Goal: Information Seeking & Learning: Learn about a topic

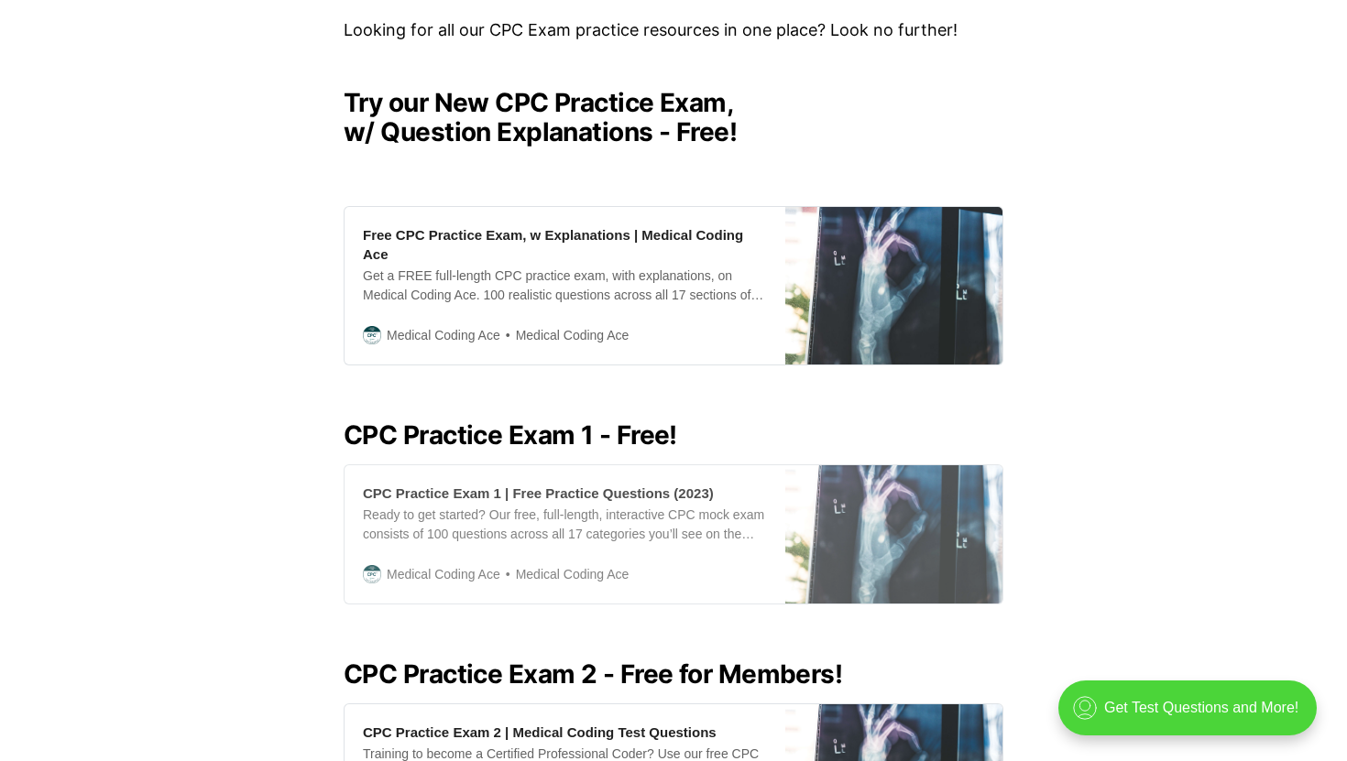
scroll to position [449, 0]
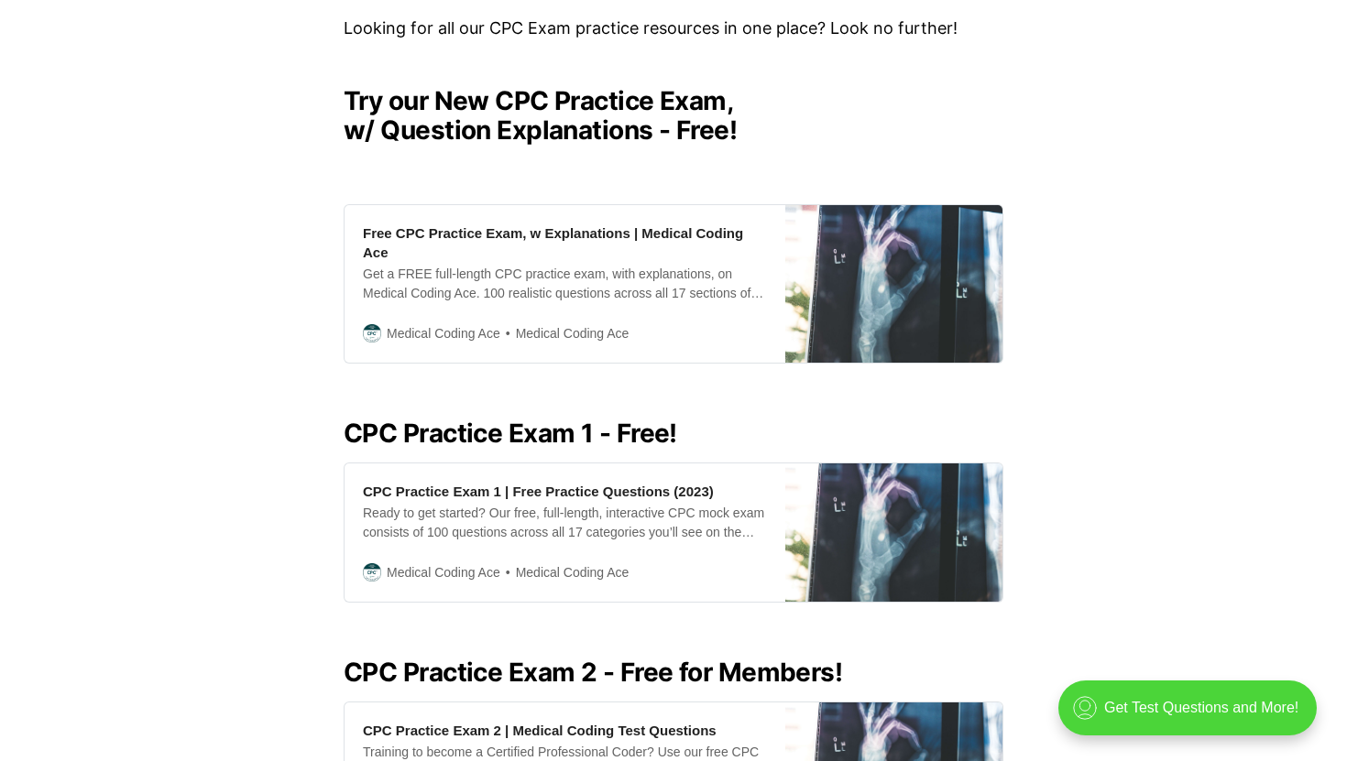
click at [515, 445] on h2 "CPC Practice Exam 1 - Free!" at bounding box center [674, 433] width 660 height 29
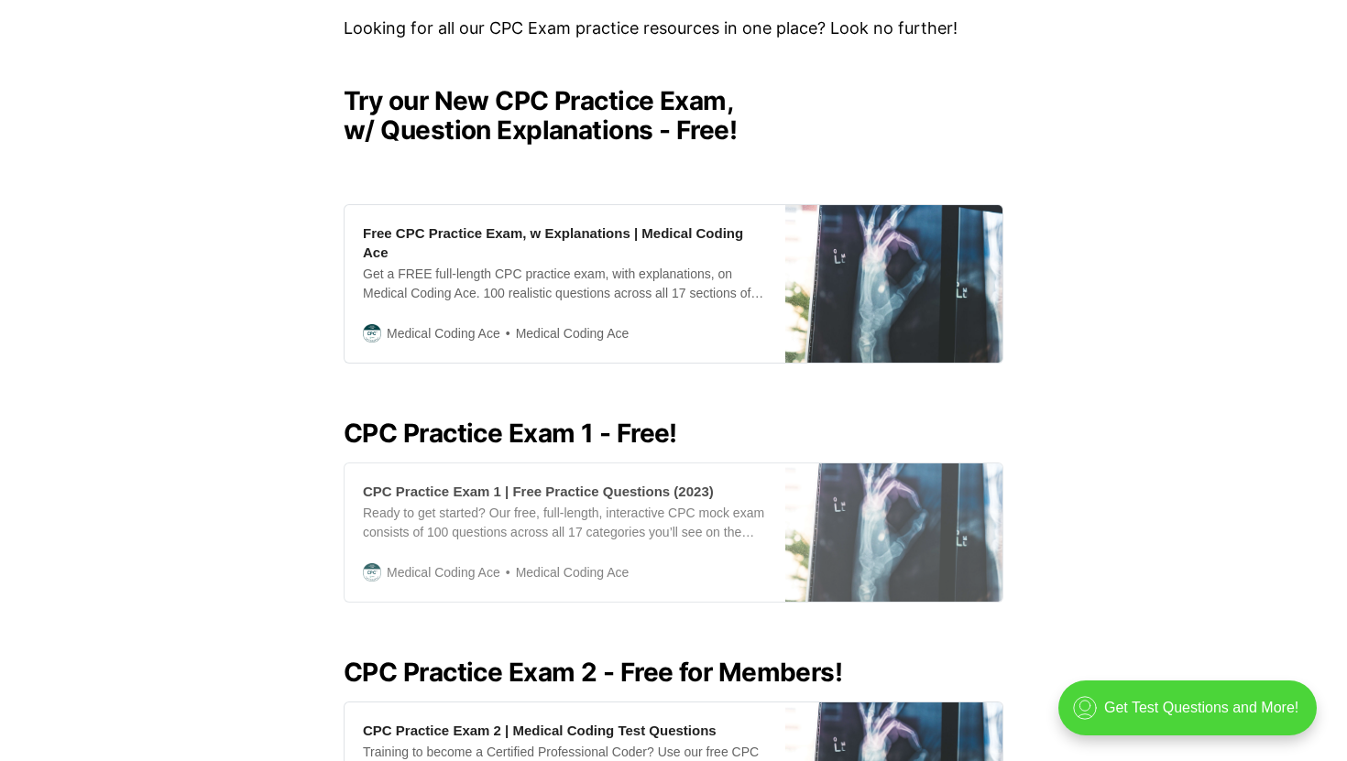
click at [510, 476] on div "CPC Practice Exam 1 | Free Practice Questions (2023) Ready to get started? Our …" at bounding box center [565, 533] width 441 height 138
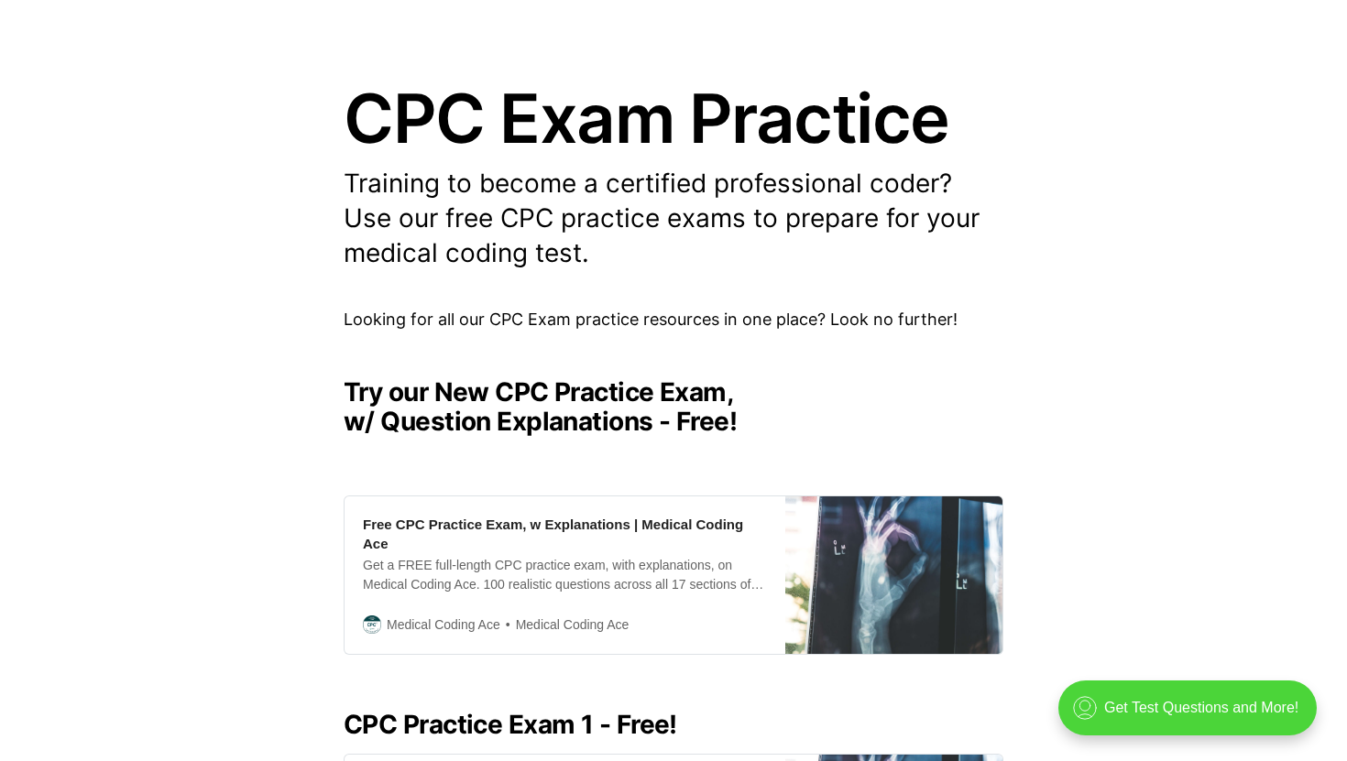
scroll to position [0, 0]
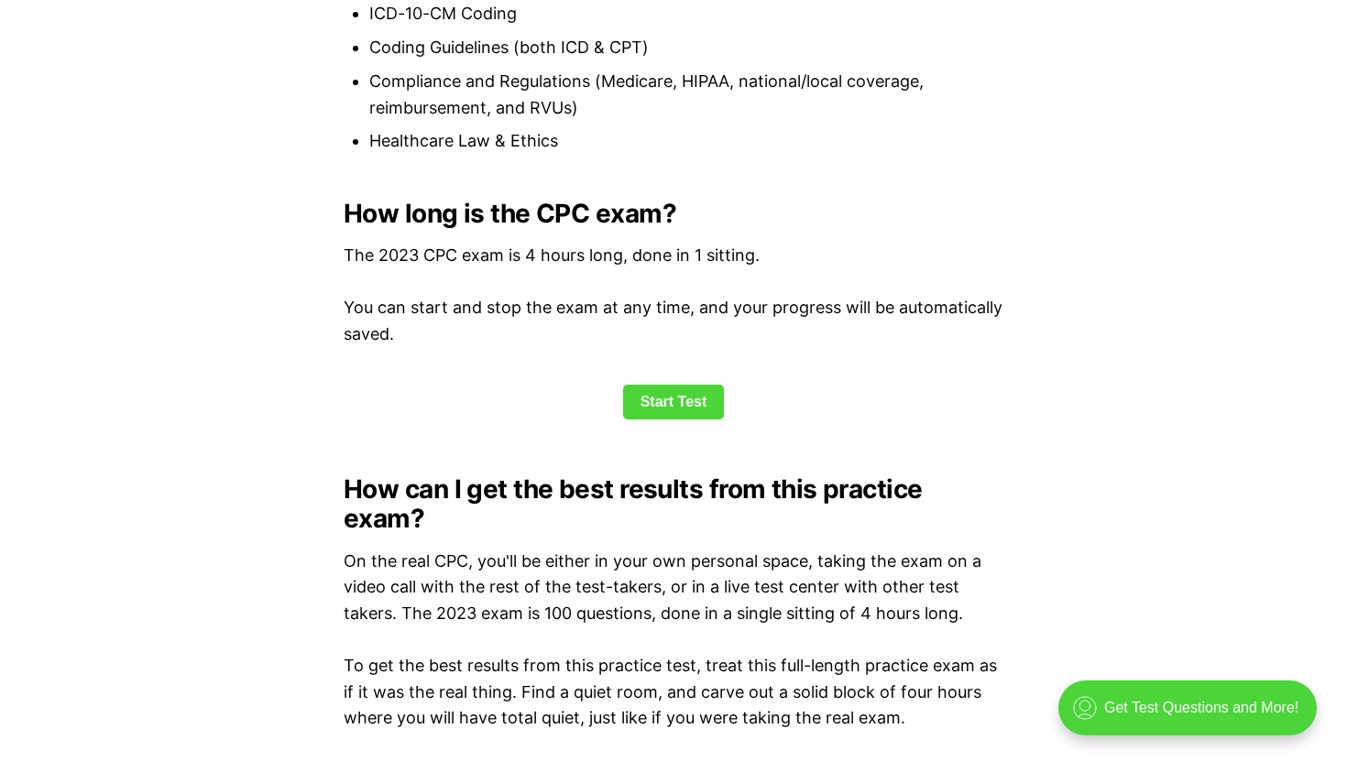
scroll to position [2338, 0]
click at [685, 402] on link "Start Test" at bounding box center [674, 401] width 102 height 35
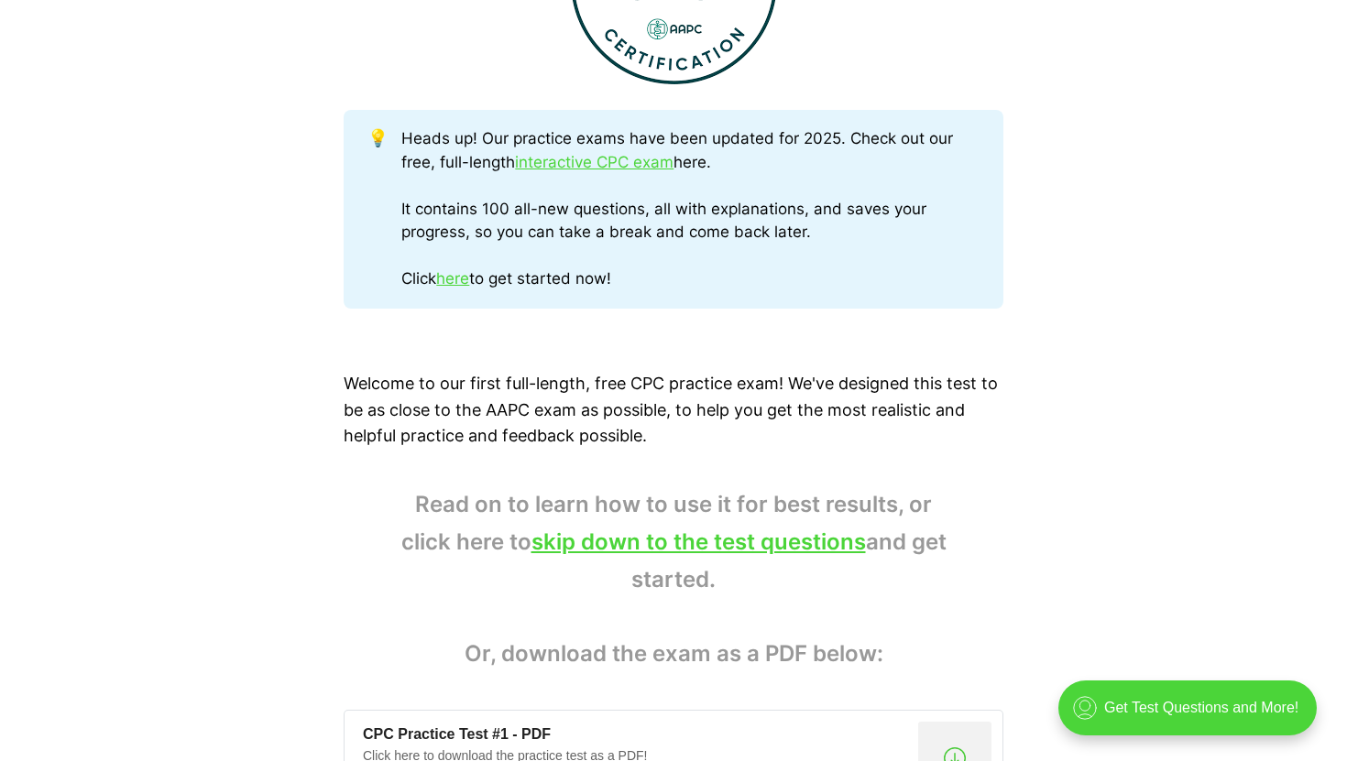
scroll to position [813, 0]
